Goal: Navigation & Orientation: Go to known website

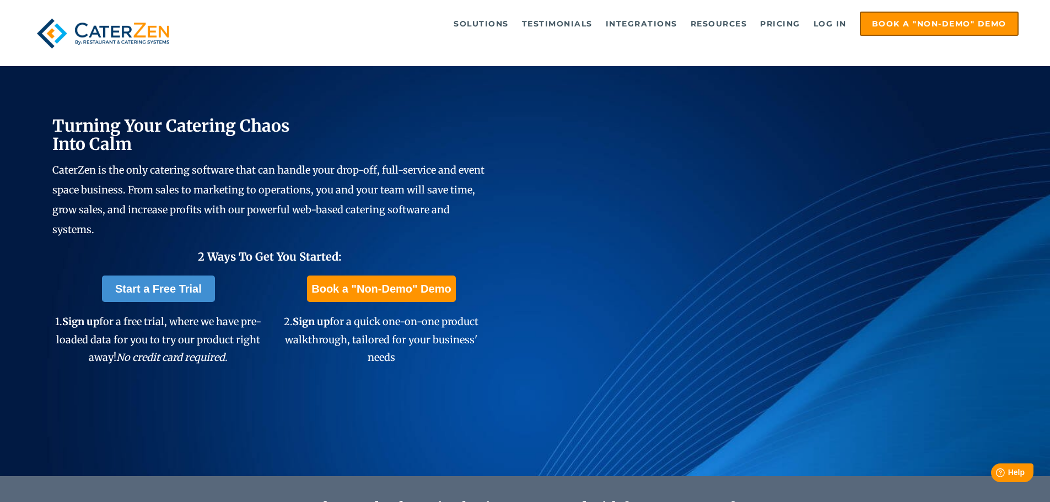
click at [831, 12] on ul "Solutions Catering CRM Catering Sales Catering Management Catering Marketing Ca…" at bounding box center [609, 24] width 818 height 24
click at [828, 18] on link "Log in" at bounding box center [830, 24] width 44 height 22
click at [813, 28] on link "Log in" at bounding box center [830, 24] width 44 height 22
